Goal: Information Seeking & Learning: Understand process/instructions

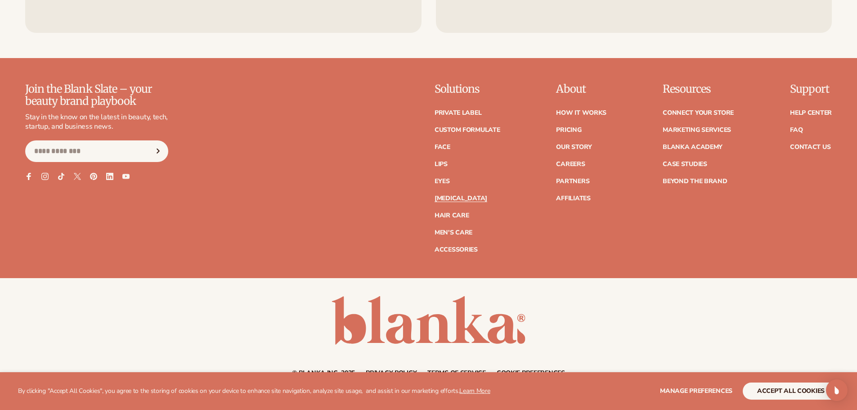
scroll to position [1941, 0]
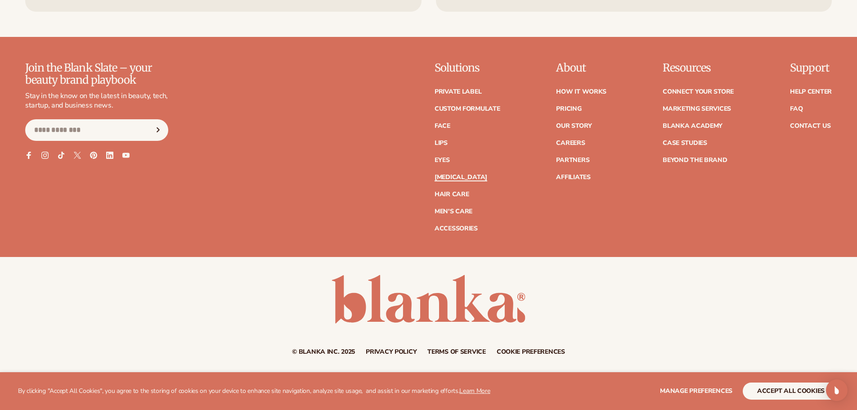
click at [454, 176] on link "[MEDICAL_DATA]" at bounding box center [460, 177] width 53 height 6
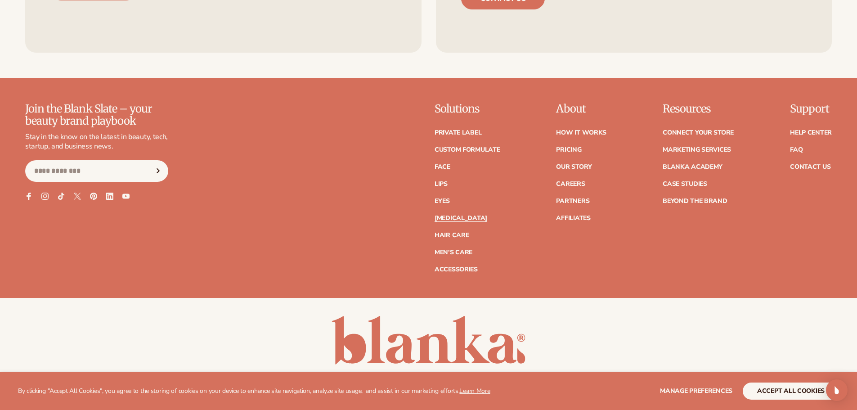
scroll to position [1941, 0]
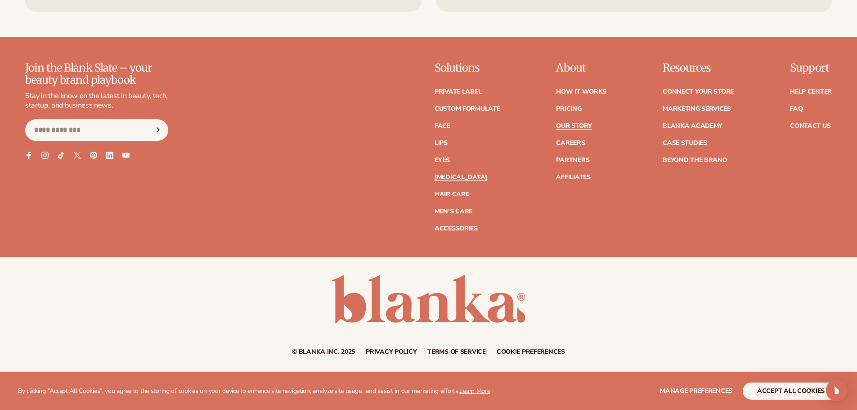
click at [570, 126] on link "Our Story" at bounding box center [574, 126] width 36 height 6
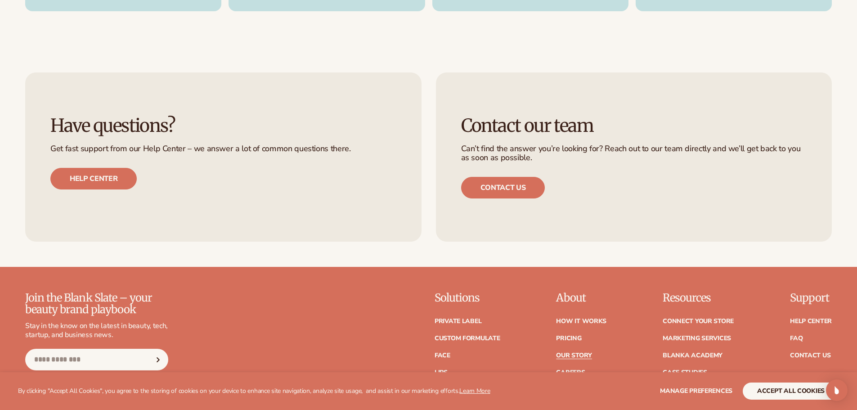
scroll to position [2867, 0]
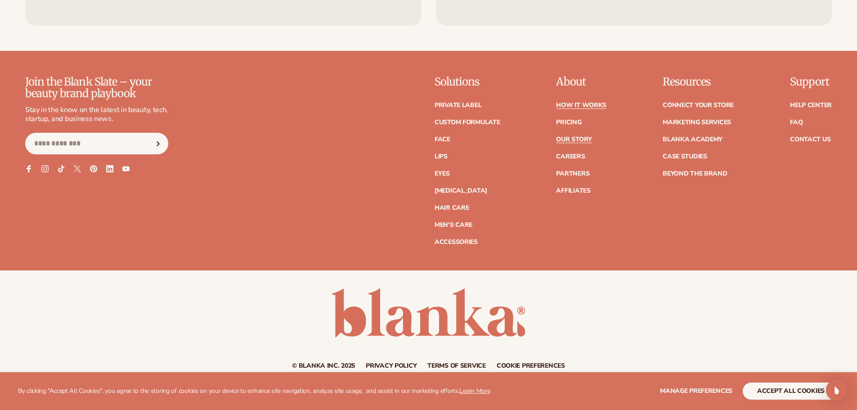
click at [586, 102] on link "How It Works" at bounding box center [581, 105] width 50 height 6
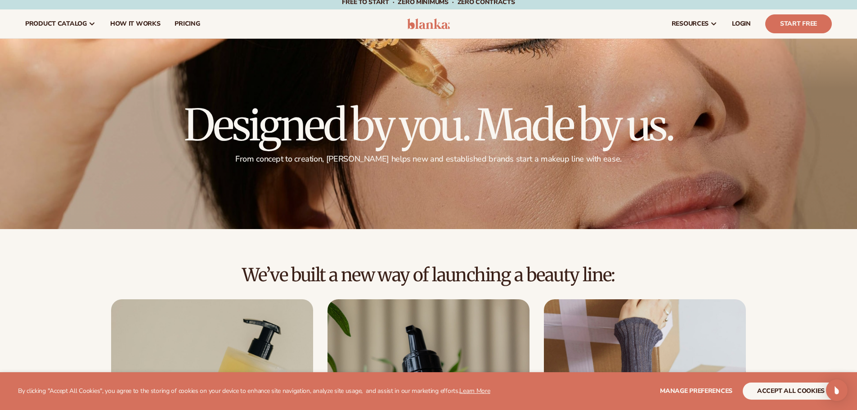
scroll to position [225, 0]
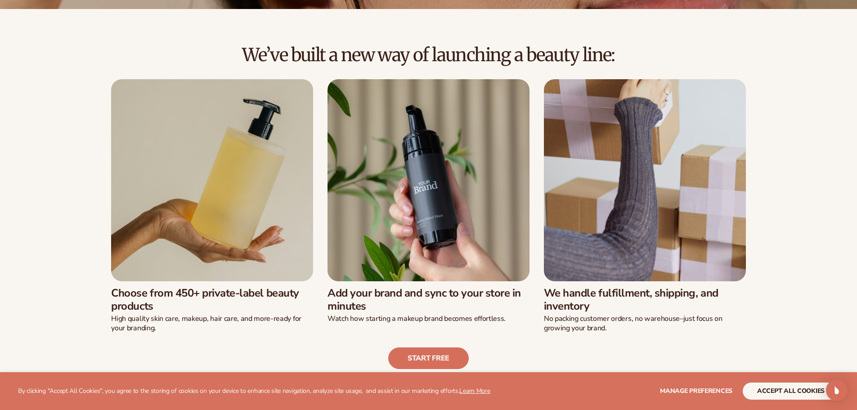
drag, startPoint x: 122, startPoint y: 290, endPoint x: 596, endPoint y: 313, distance: 474.9
click at [576, 310] on div "Choose from 450+ private-label beauty products High quality [MEDICAL_DATA], mak…" at bounding box center [428, 206] width 670 height 254
click at [597, 313] on div "No packing customer orders, no warehouse–just focus on growing your brand." at bounding box center [645, 322] width 202 height 21
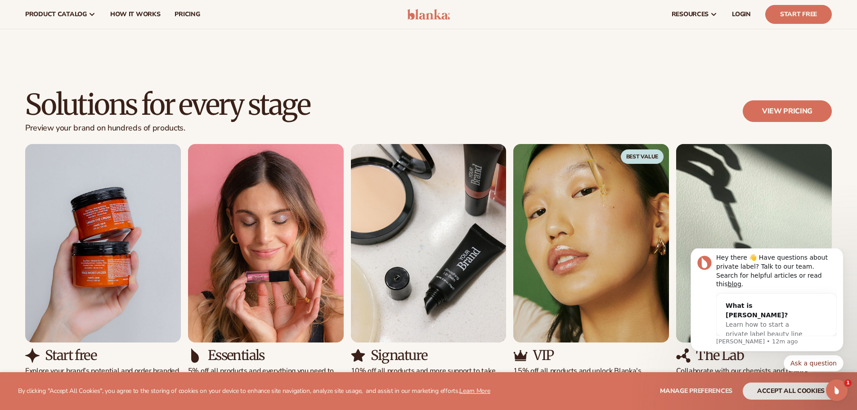
scroll to position [675, 0]
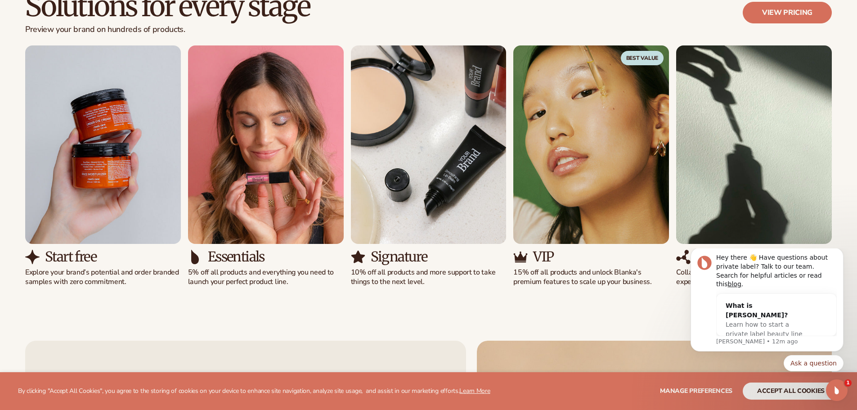
click at [405, 254] on h3 "Signature" at bounding box center [399, 256] width 57 height 15
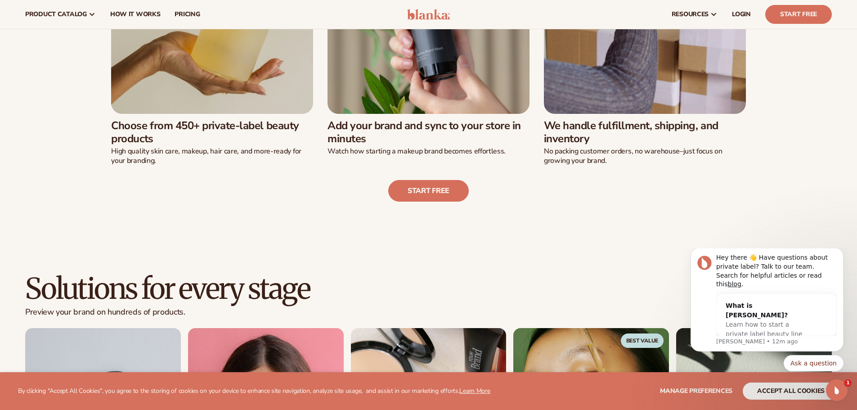
scroll to position [225, 0]
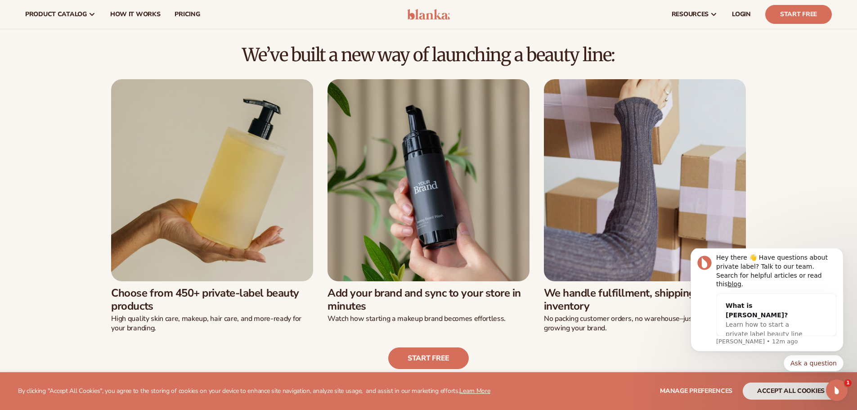
click at [170, 195] on img at bounding box center [212, 180] width 202 height 202
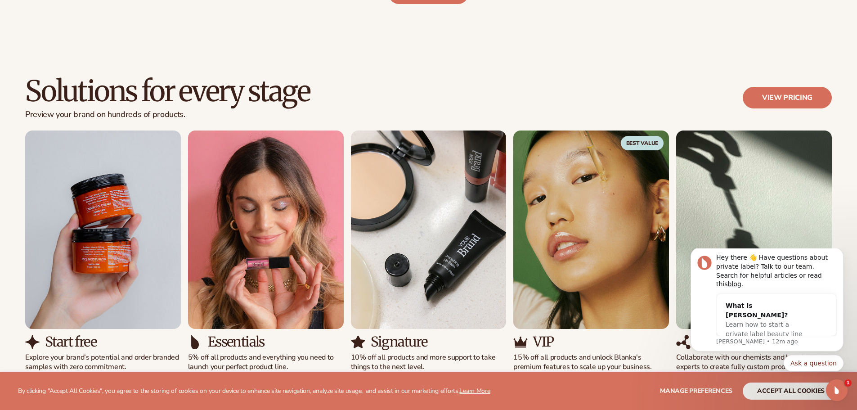
scroll to position [750, 0]
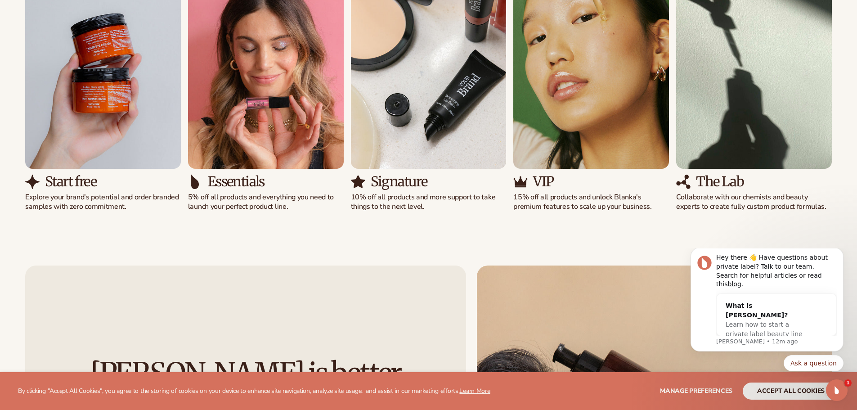
click at [432, 123] on img "3 / 5" at bounding box center [429, 69] width 156 height 198
click at [404, 199] on p "10% off all products and more support to take things to the next level." at bounding box center [429, 201] width 156 height 19
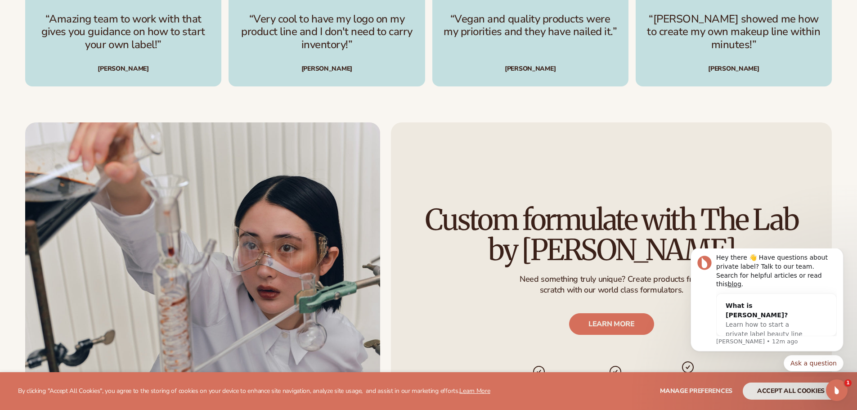
scroll to position [1499, 0]
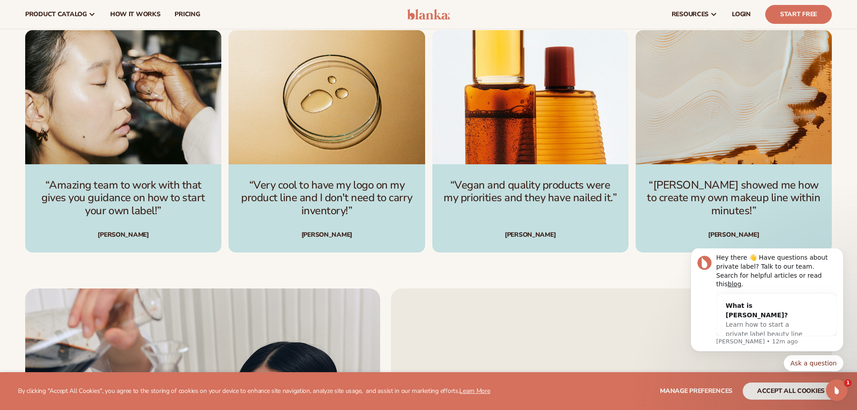
click at [355, 218] on div "“Very cool to have my logo on my product line and I don't need to carry invento…" at bounding box center [326, 208] width 196 height 88
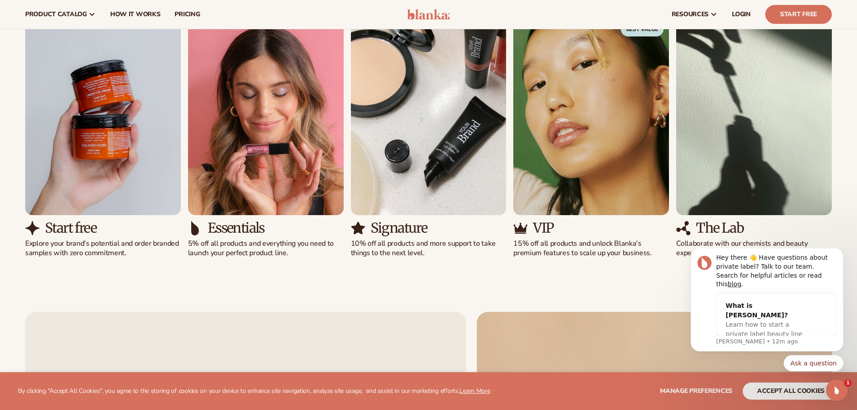
scroll to position [675, 0]
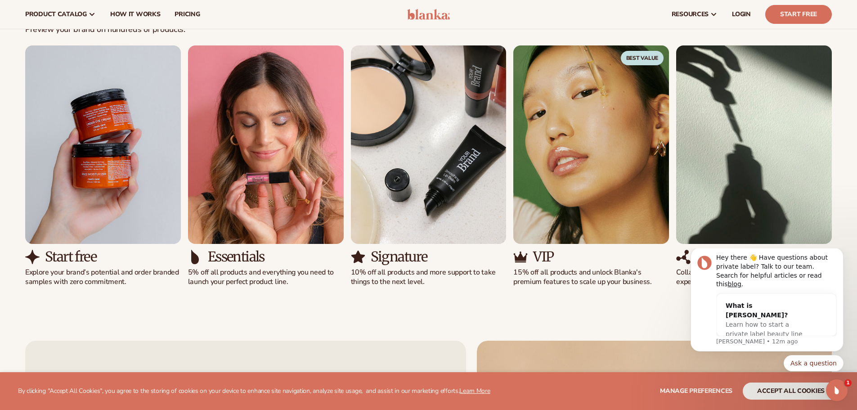
click at [407, 253] on h3 "Signature" at bounding box center [399, 256] width 57 height 15
click at [563, 187] on img "4 / 5" at bounding box center [591, 144] width 156 height 198
click at [581, 179] on img "4 / 5" at bounding box center [591, 144] width 156 height 198
click at [703, 170] on img "5 / 5" at bounding box center [754, 144] width 156 height 198
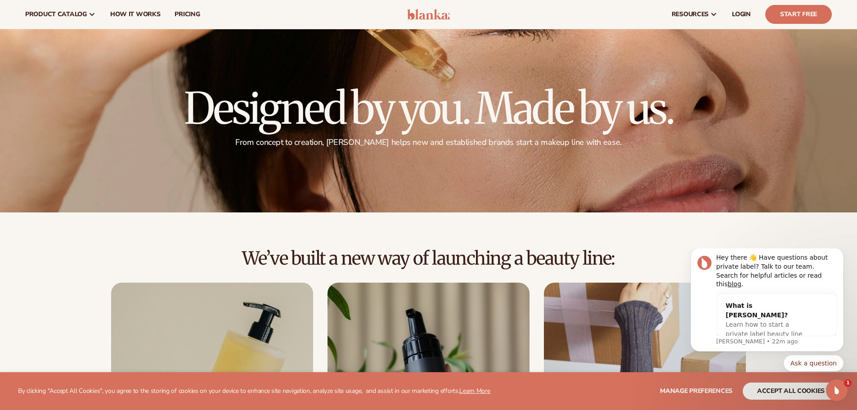
scroll to position [0, 0]
